Goal: Information Seeking & Learning: Learn about a topic

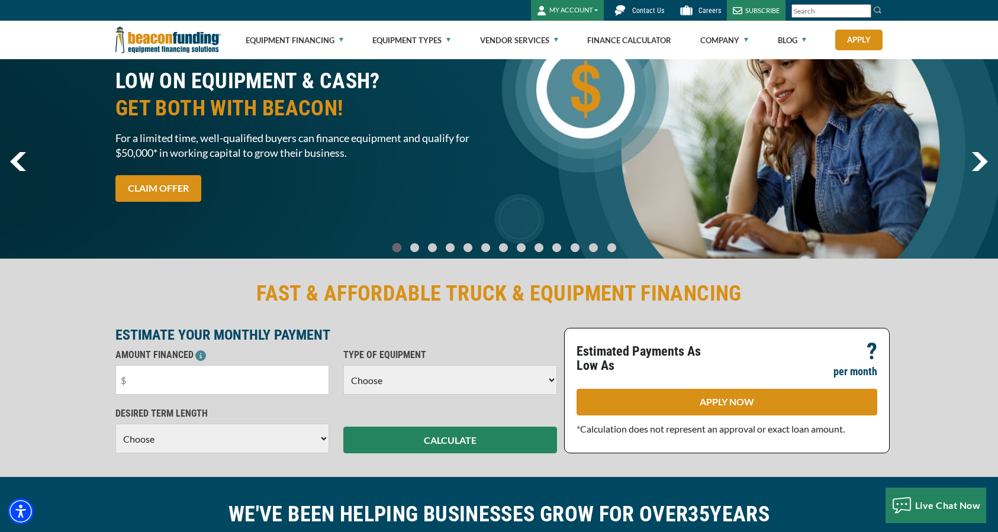
scroll to position [62, 0]
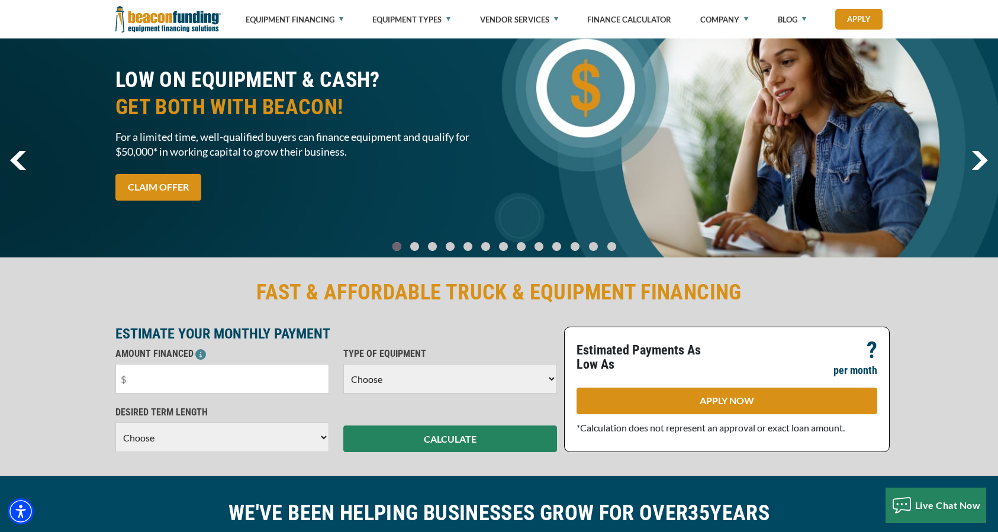
click at [444, 364] on select "Choose Backhoe Boom/Bucket Truck Chipper Commercial Mower Crane DTG/DTF Printin…" at bounding box center [450, 379] width 214 height 30
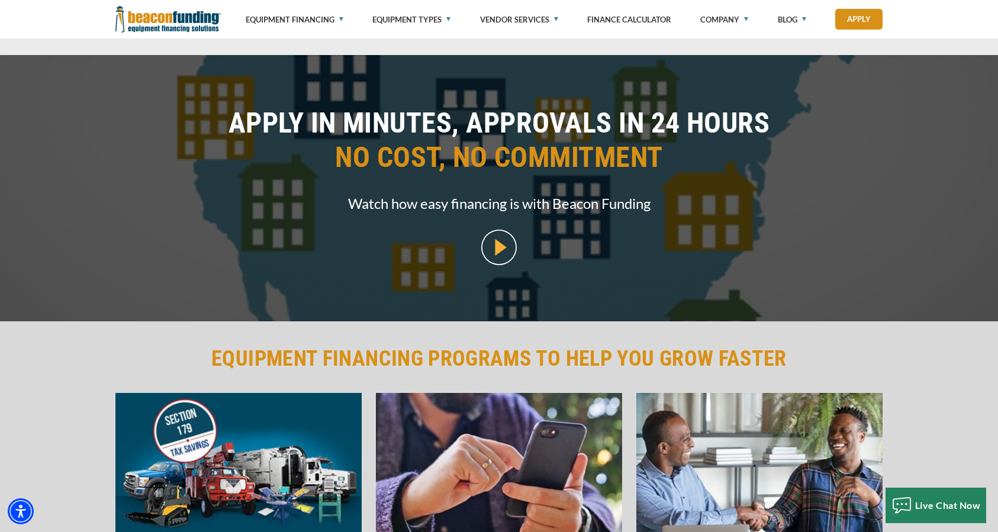
scroll to position [1306, 0]
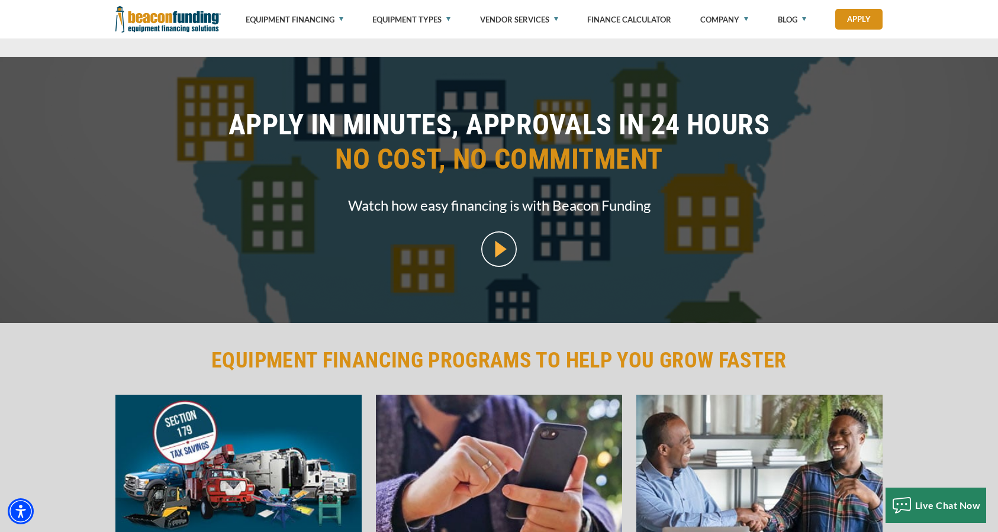
click at [499, 231] on img at bounding box center [499, 249] width 36 height 36
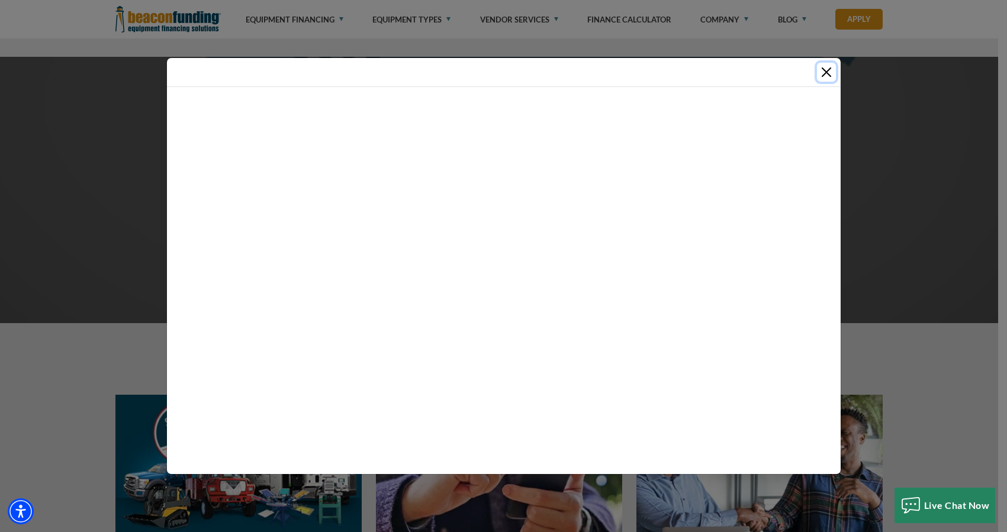
click at [828, 66] on button "Close" at bounding box center [826, 72] width 19 height 19
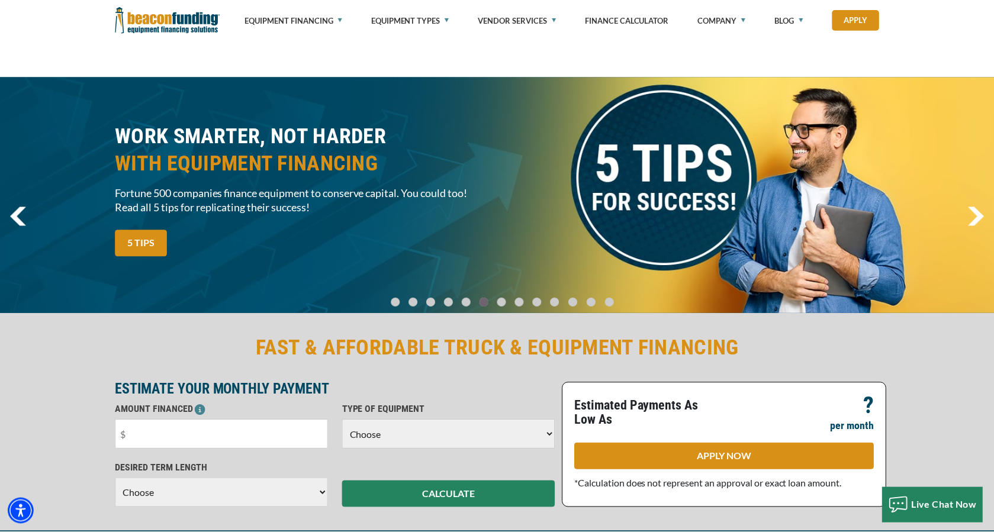
scroll to position [0, 0]
